Goal: Information Seeking & Learning: Learn about a topic

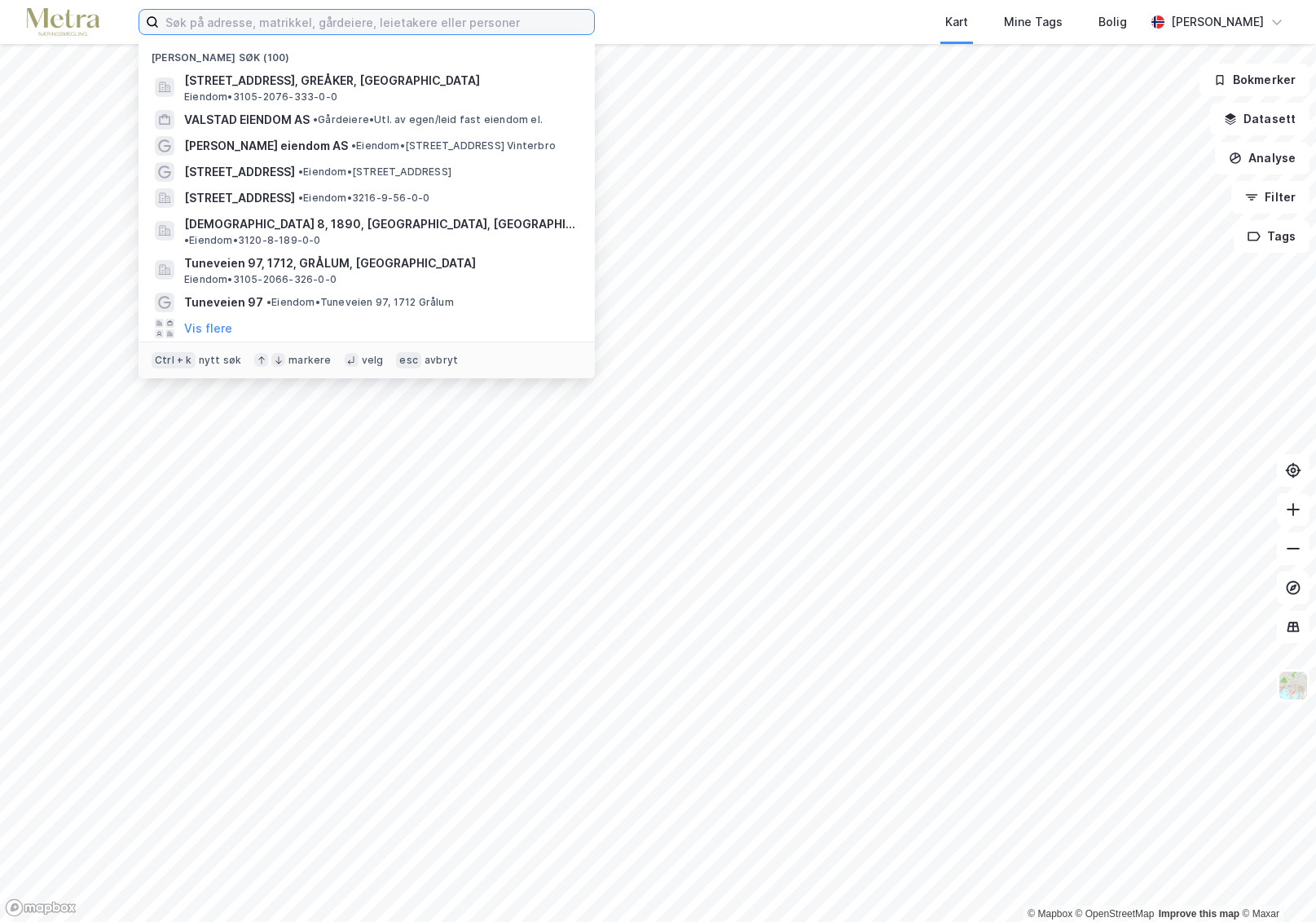
click at [286, 22] on input at bounding box center [376, 22] width 435 height 25
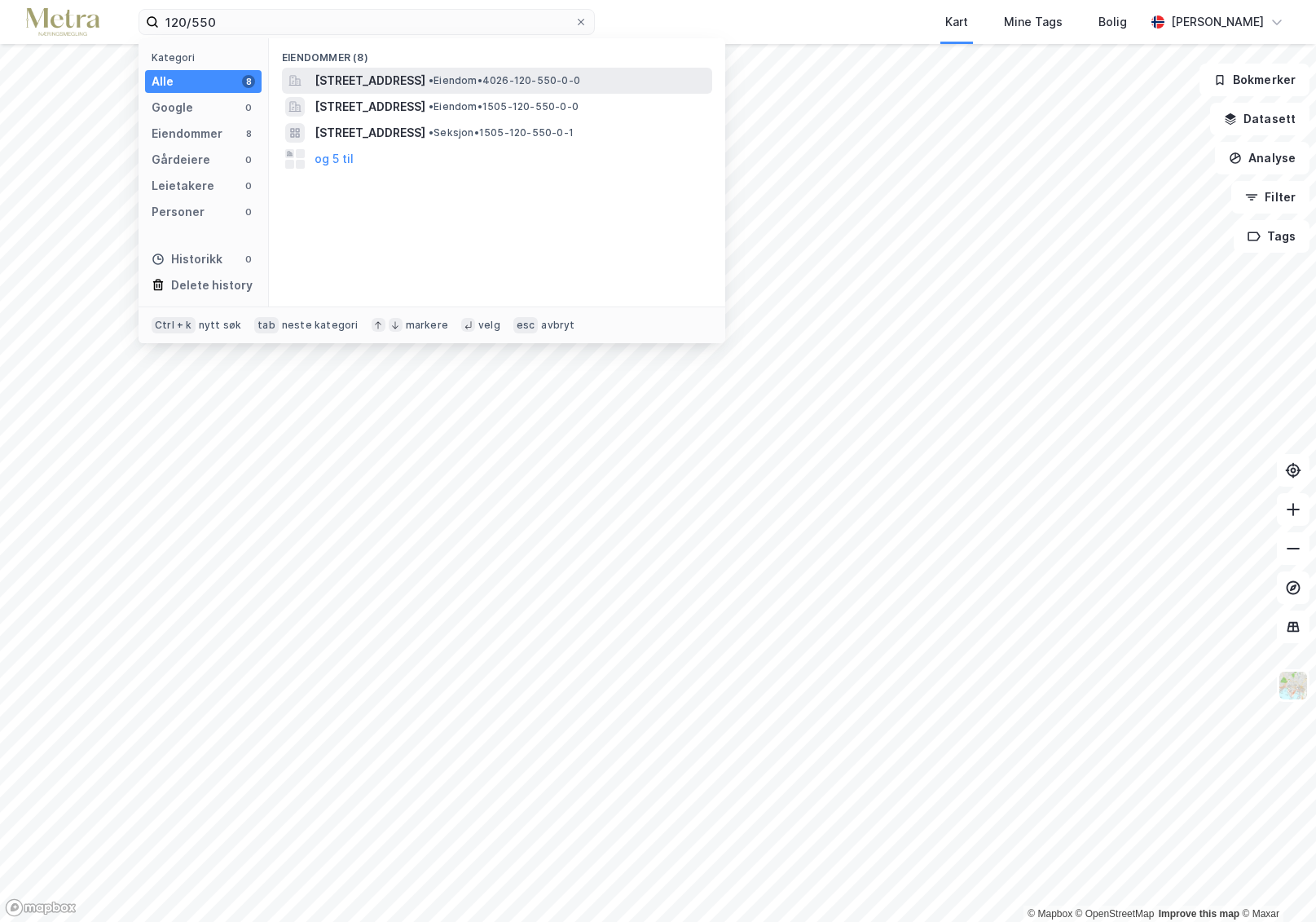
click at [357, 88] on span "[STREET_ADDRESS]" at bounding box center [371, 81] width 111 height 20
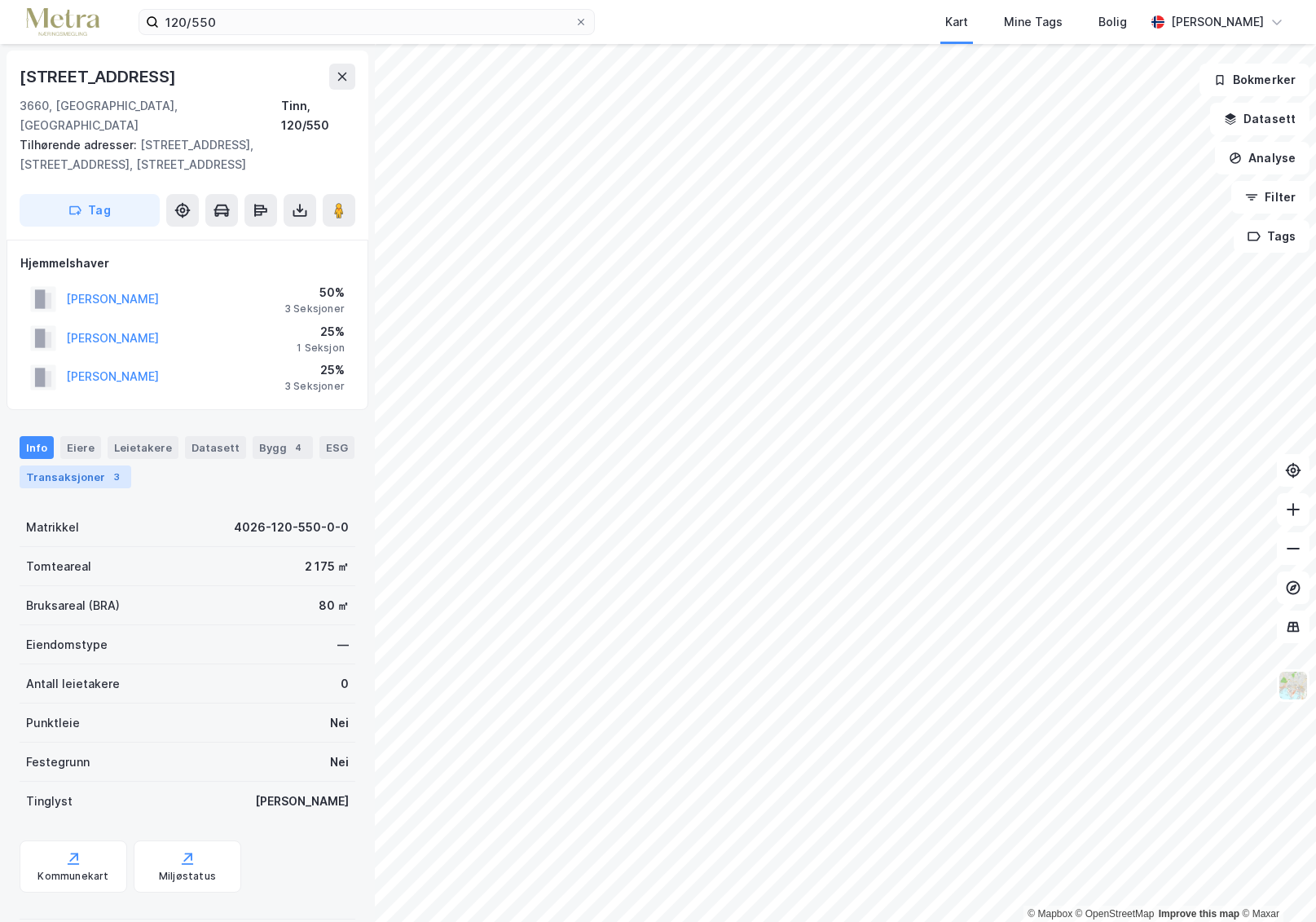
click at [52, 465] on div "Transaksjoner 3" at bounding box center [75, 477] width 112 height 23
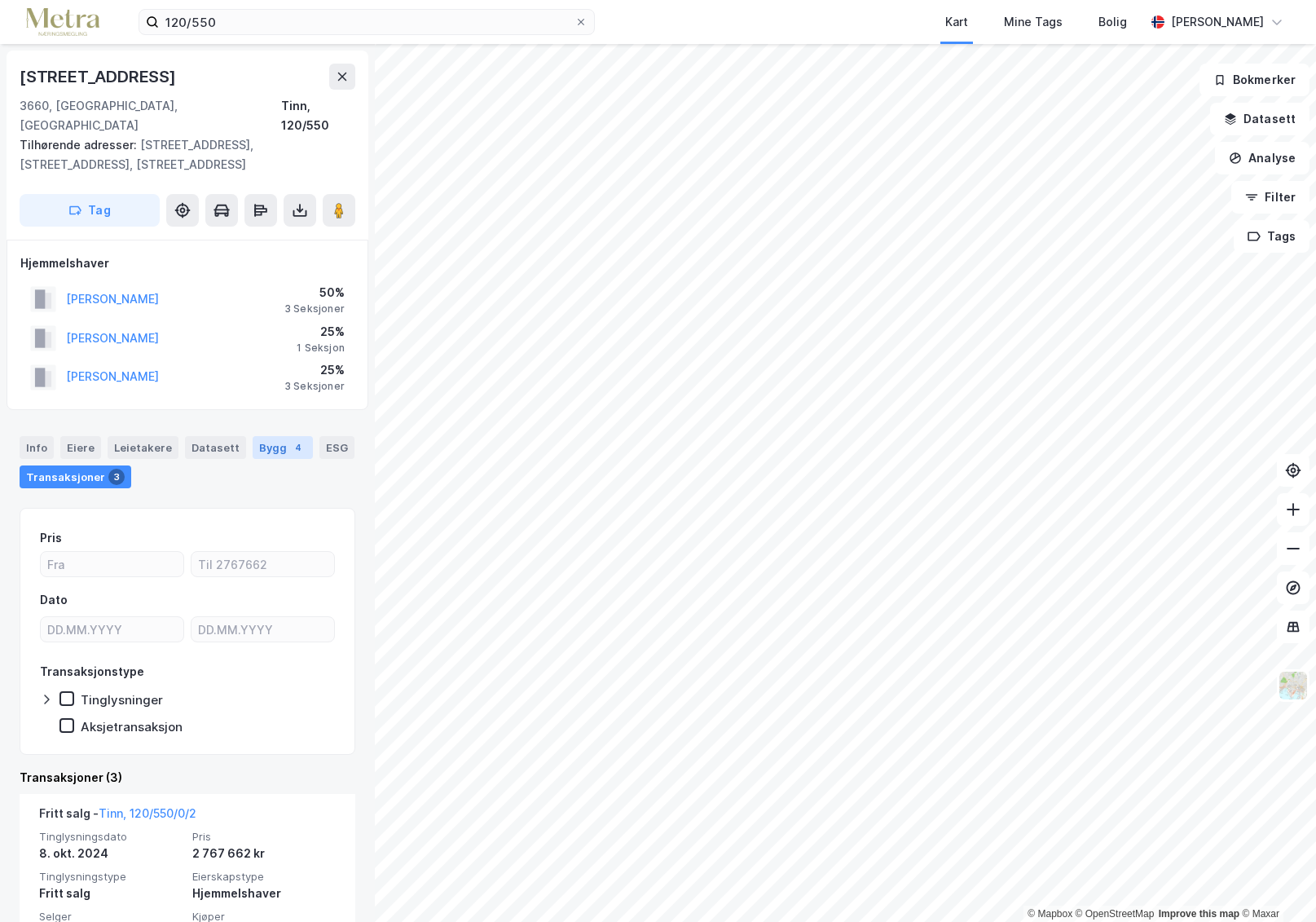
click at [290, 439] on div "4" at bounding box center [299, 448] width 16 height 16
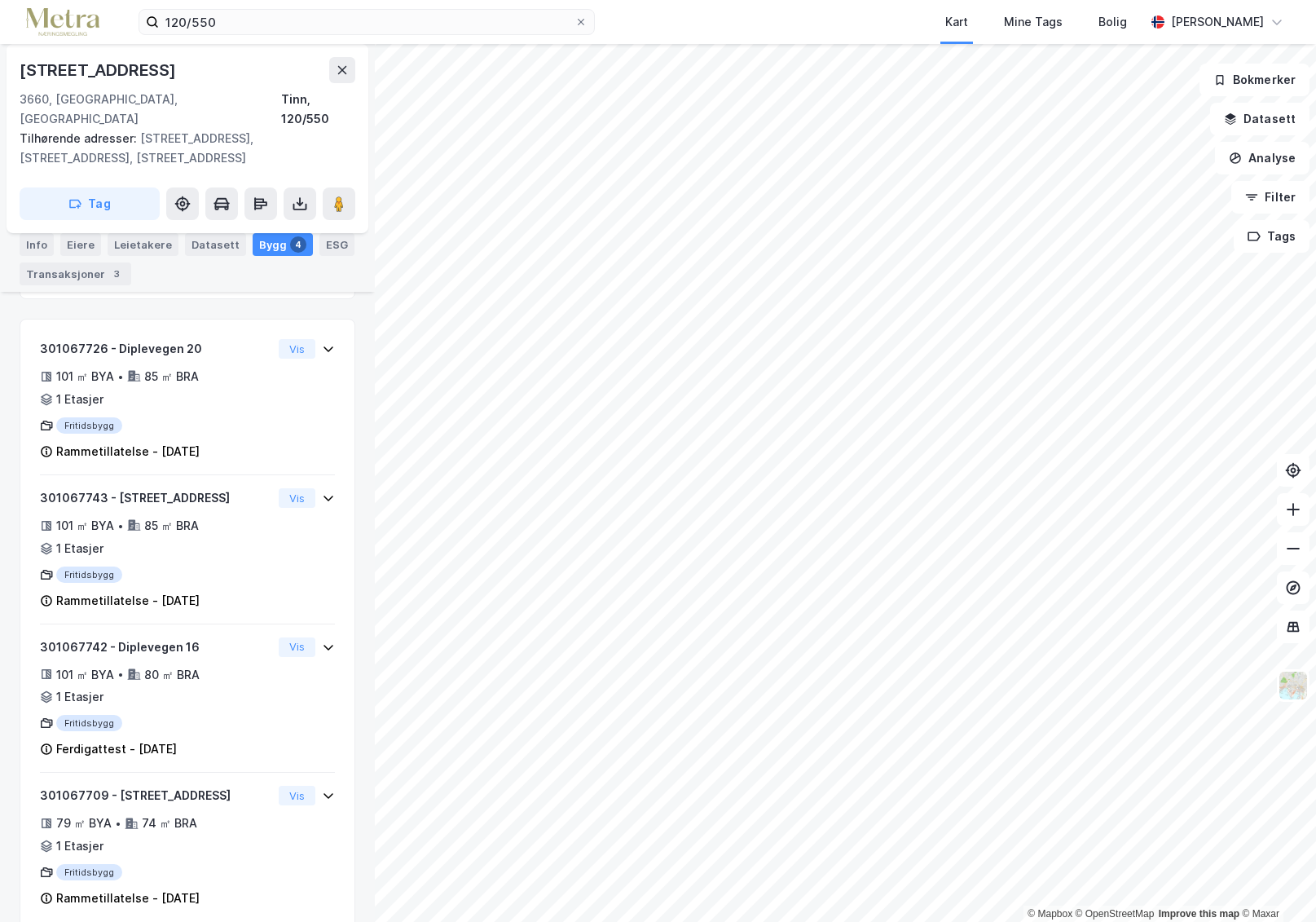
scroll to position [384, 0]
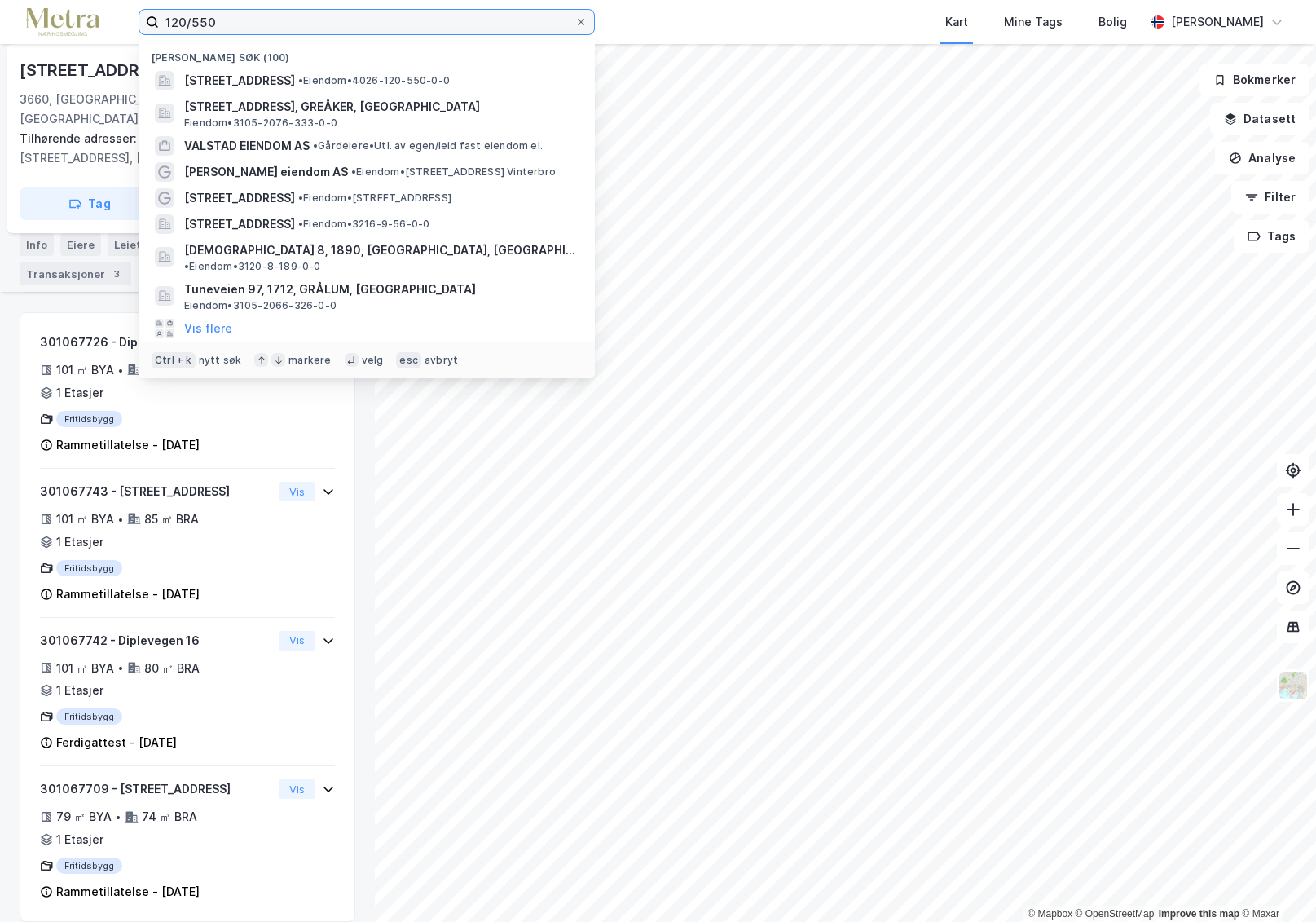
drag, startPoint x: 231, startPoint y: 20, endPoint x: 132, endPoint y: 14, distance: 99.2
click at [132, 14] on div "120/550 Nylige søk (100) Diplevegen 14, 3660, RJUKAN, TINN • Eiendom • 4026-120…" at bounding box center [658, 22] width 1316 height 44
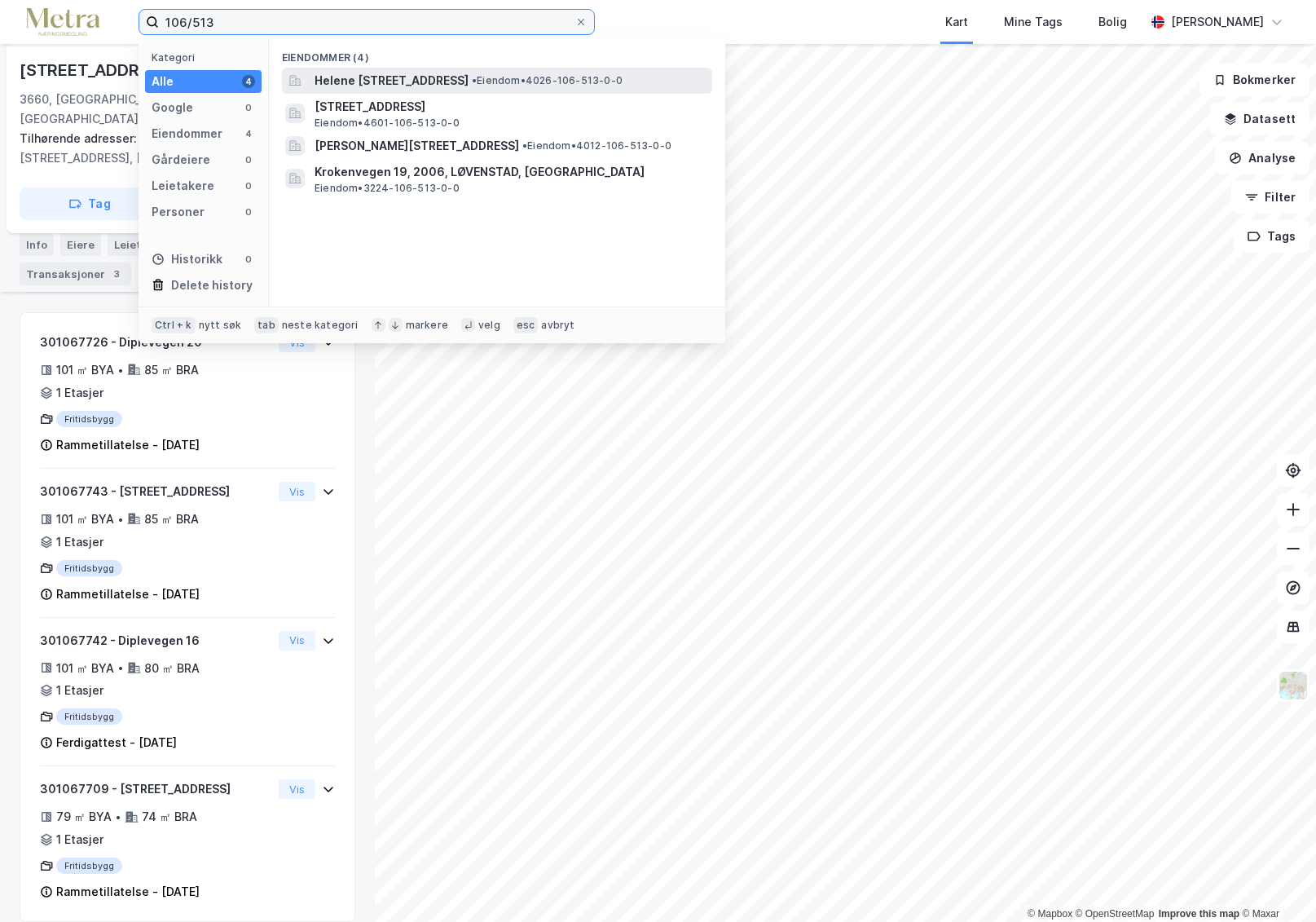
type input "106/513"
click at [434, 85] on span "Helene Bøs veg 13, 3660, RJUKAN, TINN" at bounding box center [392, 81] width 154 height 20
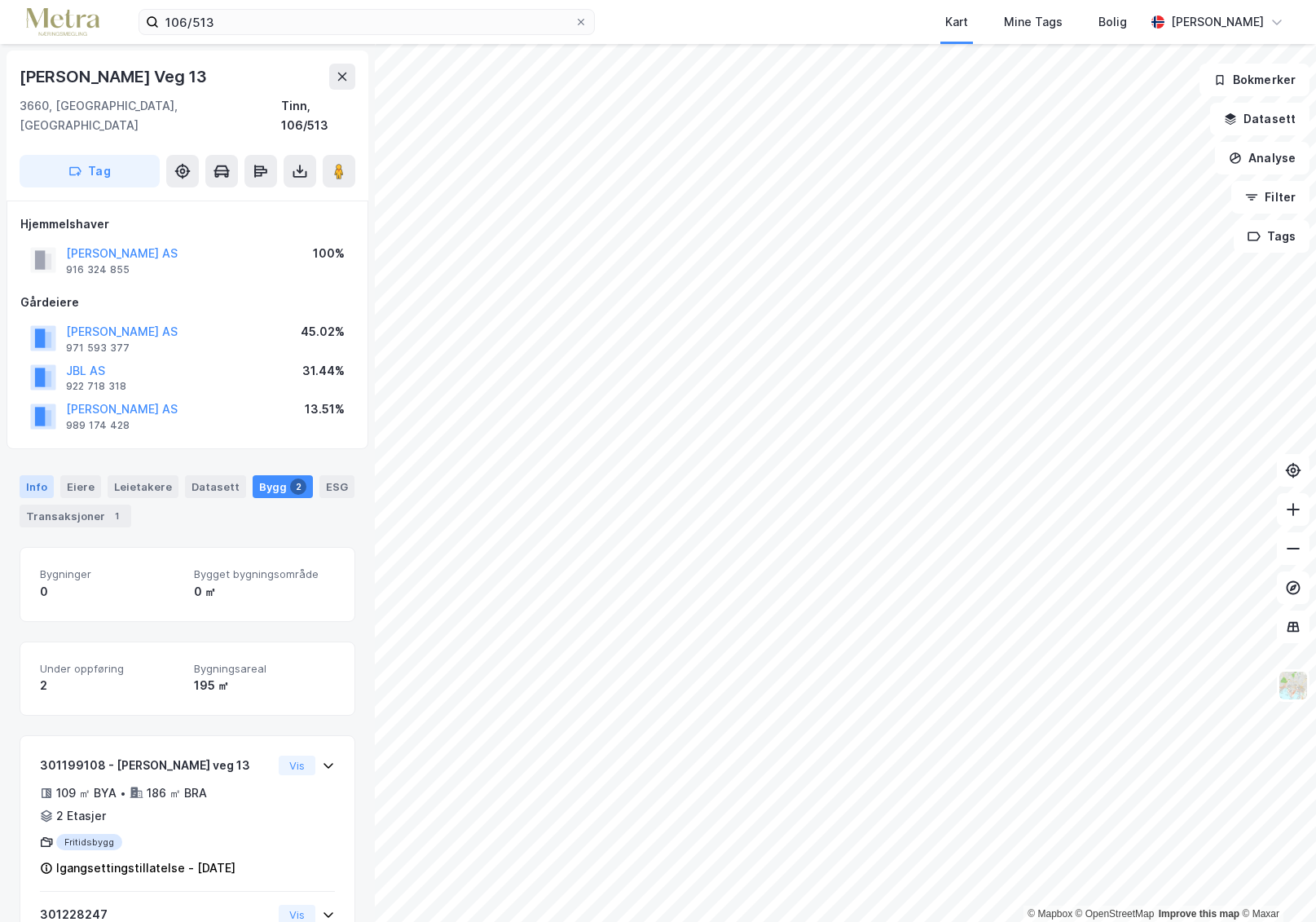
click at [26, 457] on div "Info Eiere Leietakere Datasett Bygg 2 ESG Transaksjoner 1" at bounding box center [187, 495] width 375 height 79
click at [28, 475] on div "Info" at bounding box center [37, 487] width 34 height 23
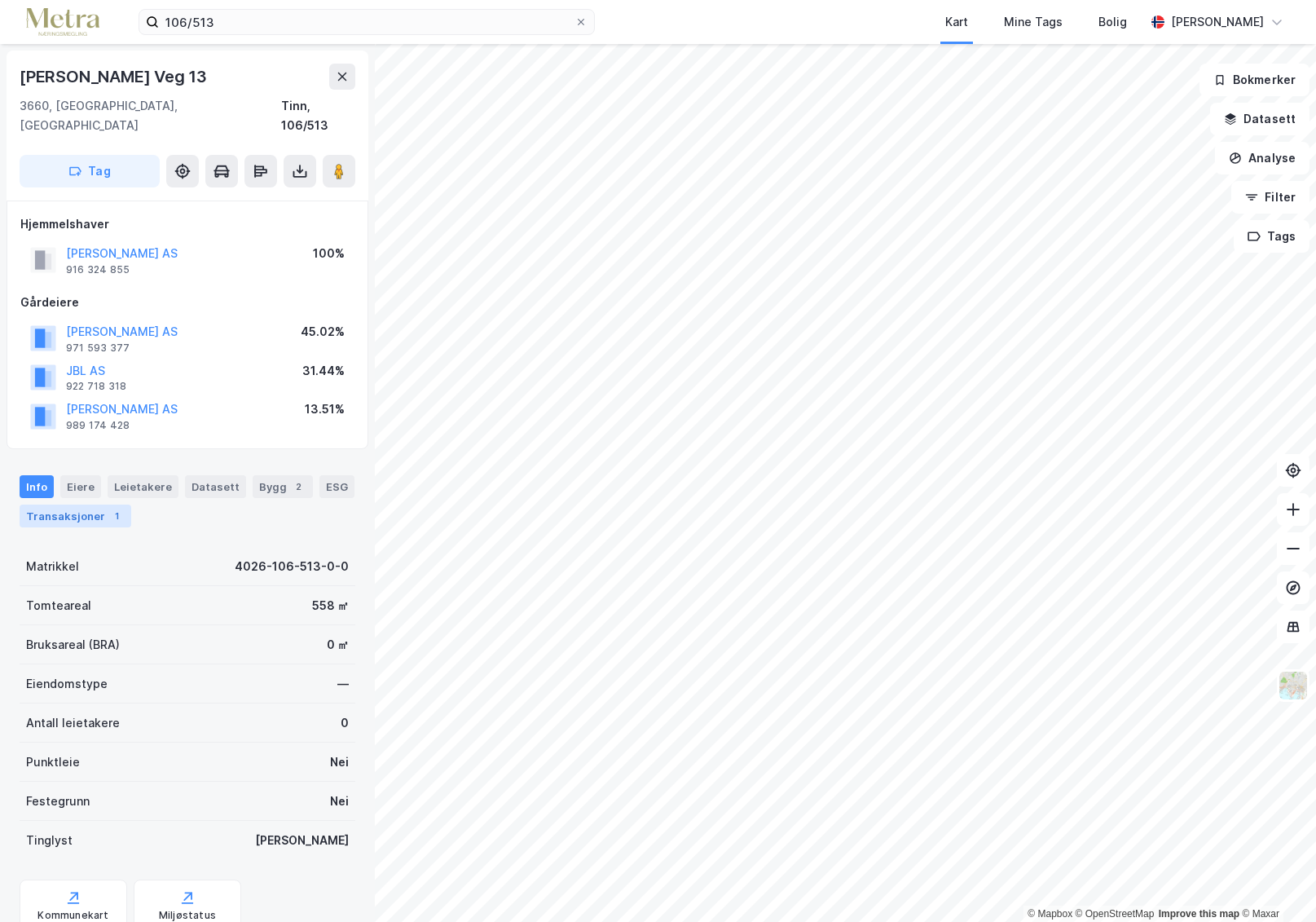
click at [81, 505] on div "Transaksjoner 1" at bounding box center [75, 516] width 112 height 23
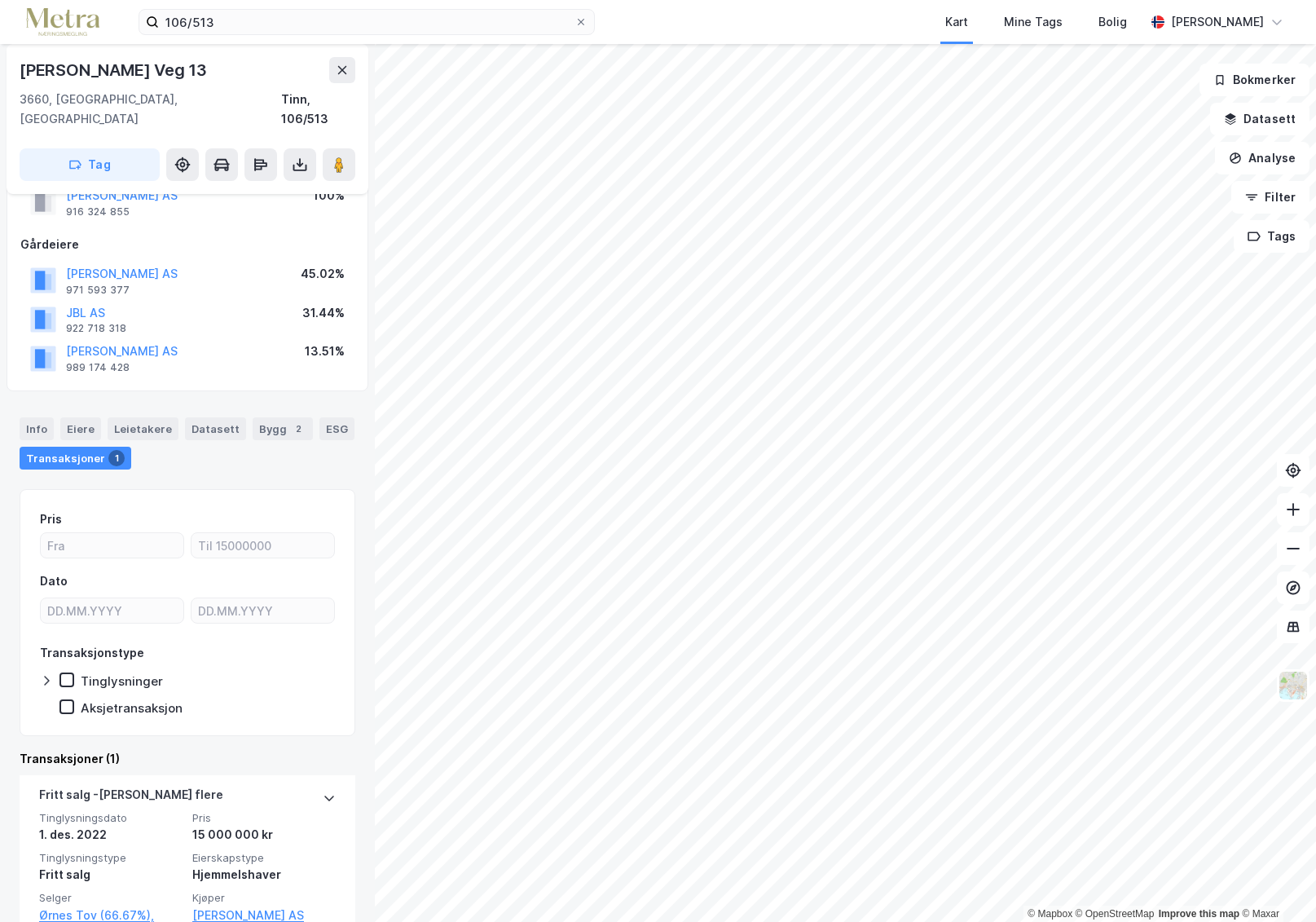
scroll to position [110, 0]
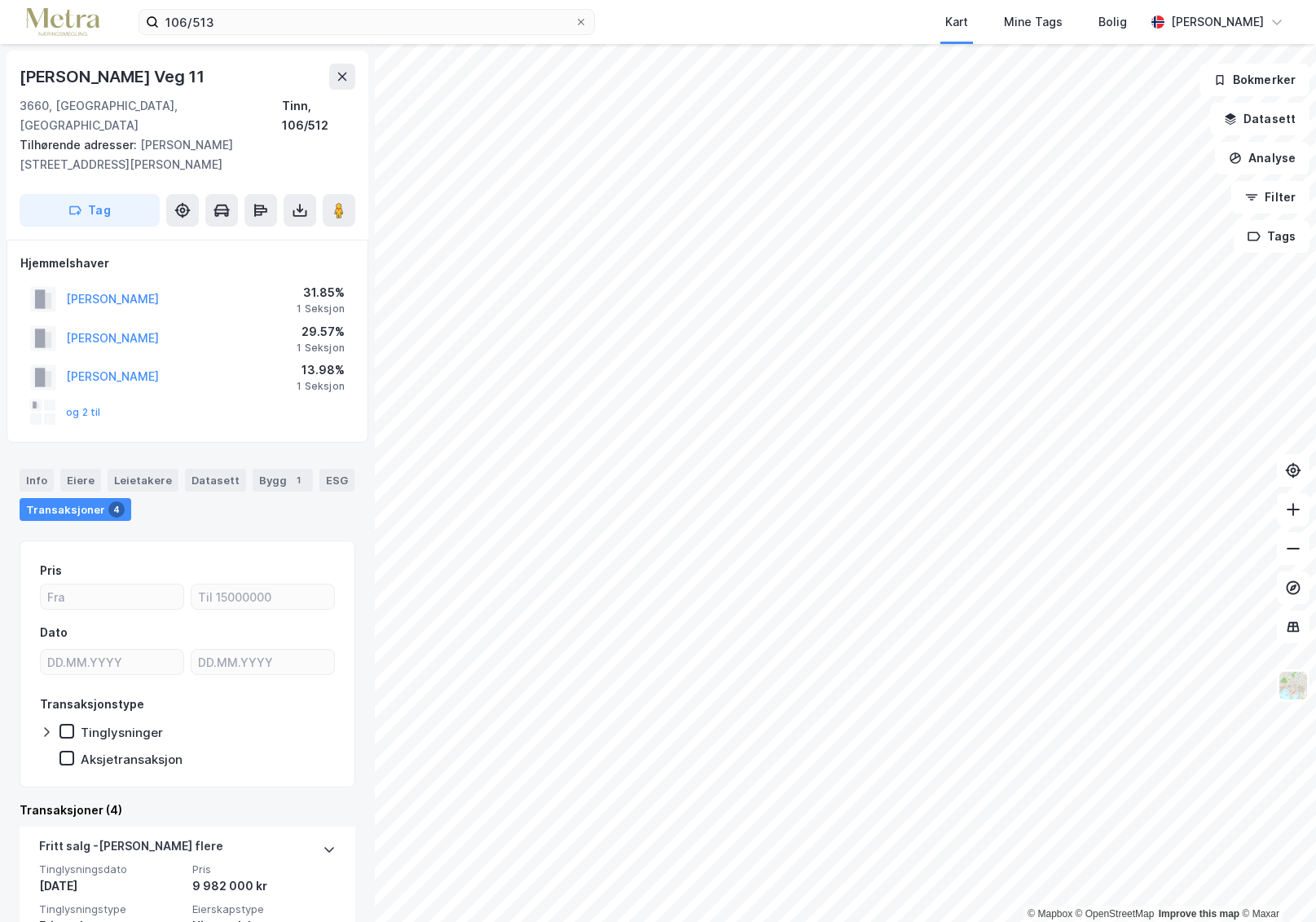
click at [72, 399] on div "og 2 til" at bounding box center [65, 412] width 71 height 26
click at [0, 0] on button "og 2 til" at bounding box center [0, 0] width 0 height 0
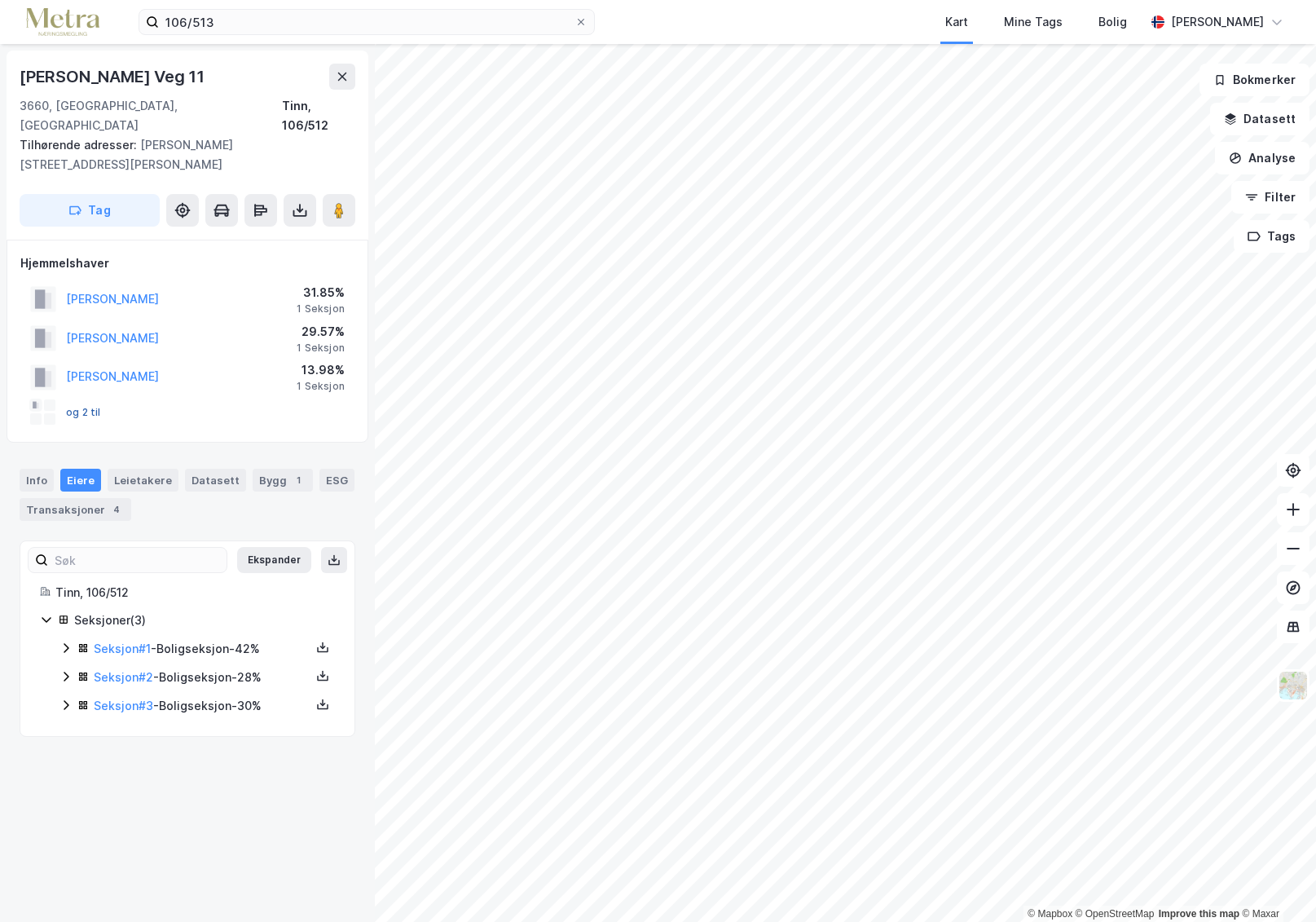
click at [0, 0] on button "og 2 til" at bounding box center [0, 0] width 0 height 0
click at [49, 399] on div at bounding box center [50, 405] width 11 height 11
click at [0, 0] on button "og 2 til" at bounding box center [0, 0] width 0 height 0
